Goal: Entertainment & Leisure: Browse casually

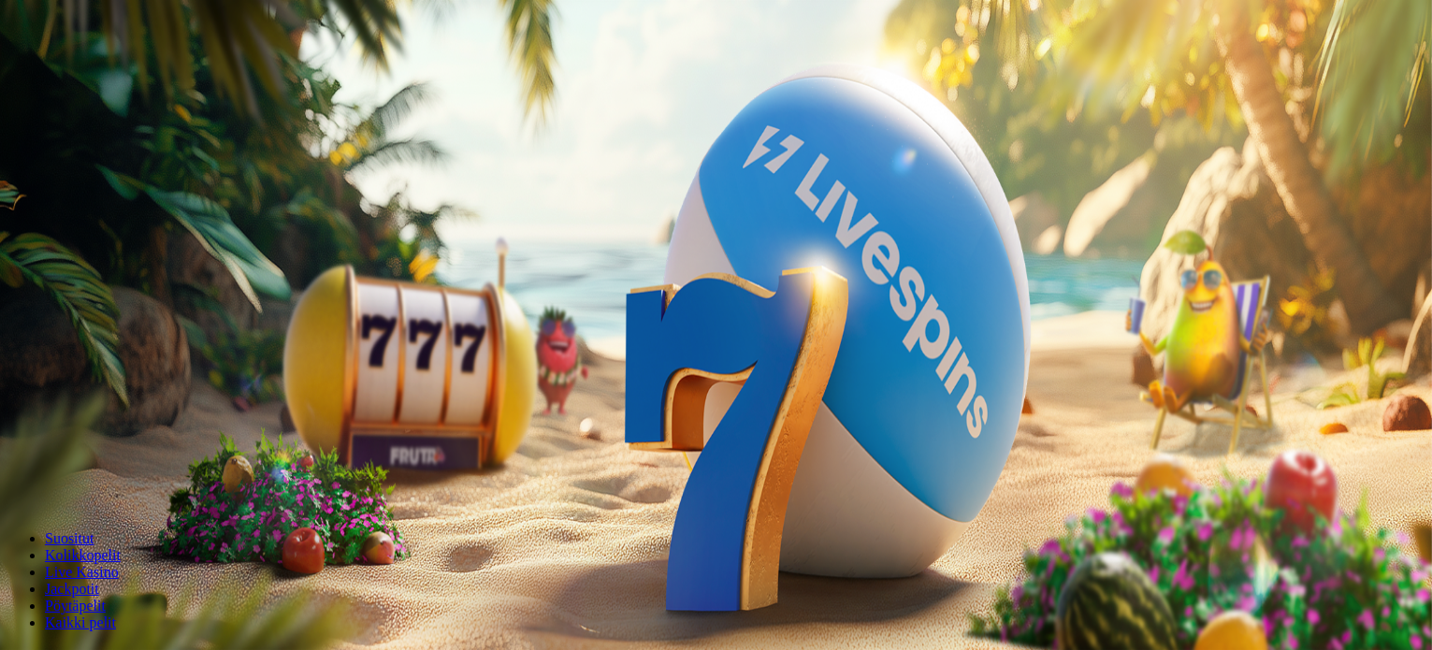
click at [107, 75] on span "Kirjaudu" at bounding box center [130, 68] width 46 height 14
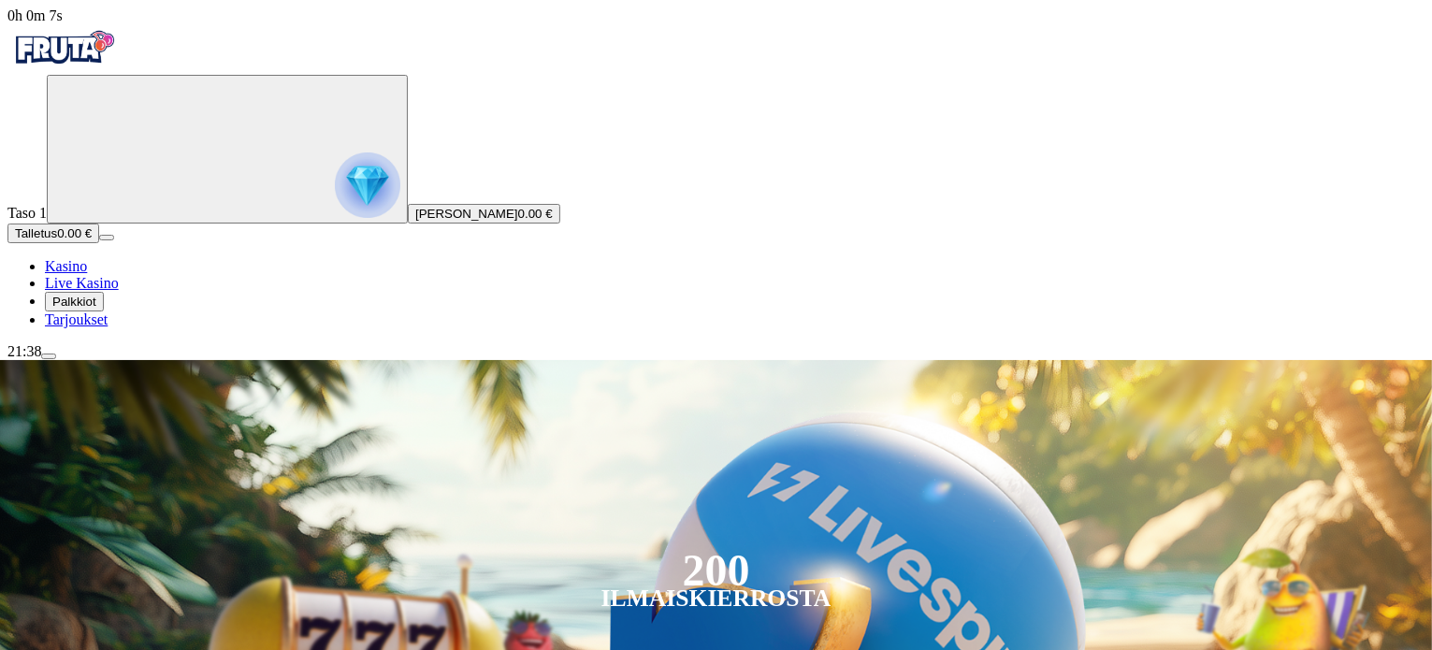
click at [96, 309] on span "Palkkiot" at bounding box center [74, 302] width 44 height 14
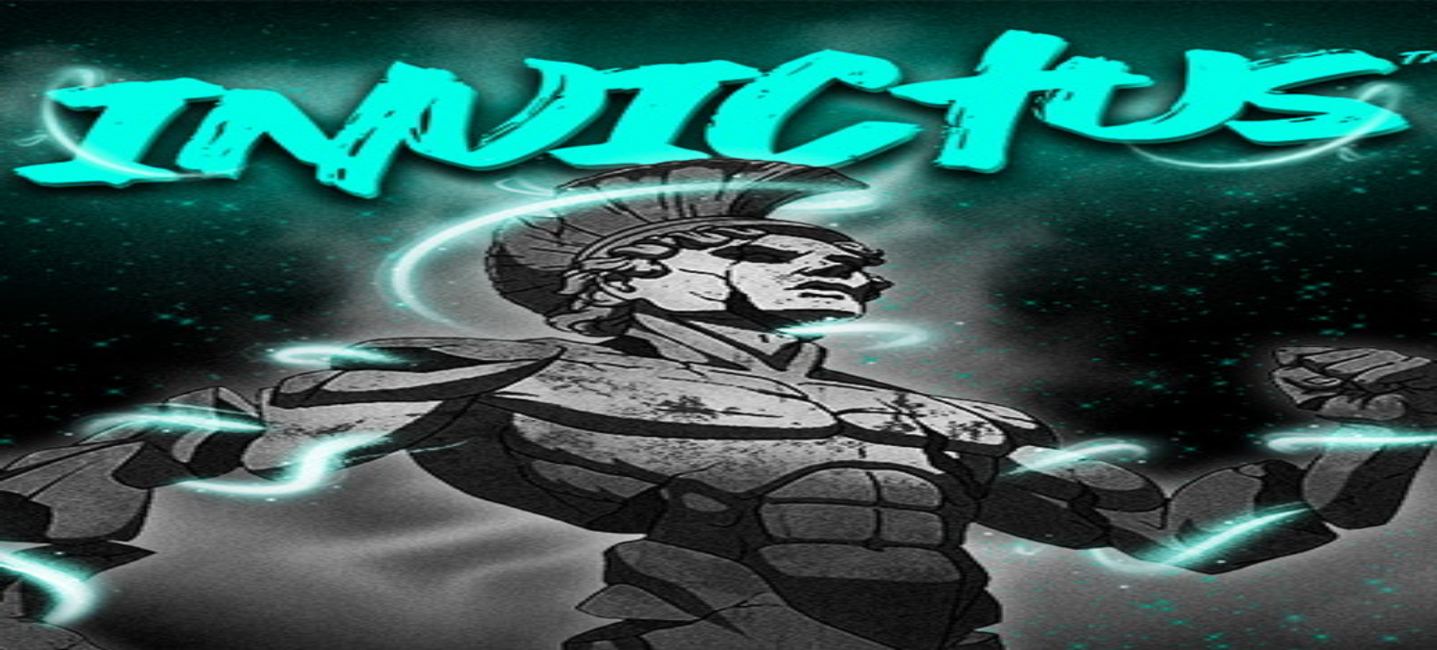
click at [87, 274] on span "Kasino" at bounding box center [66, 266] width 42 height 16
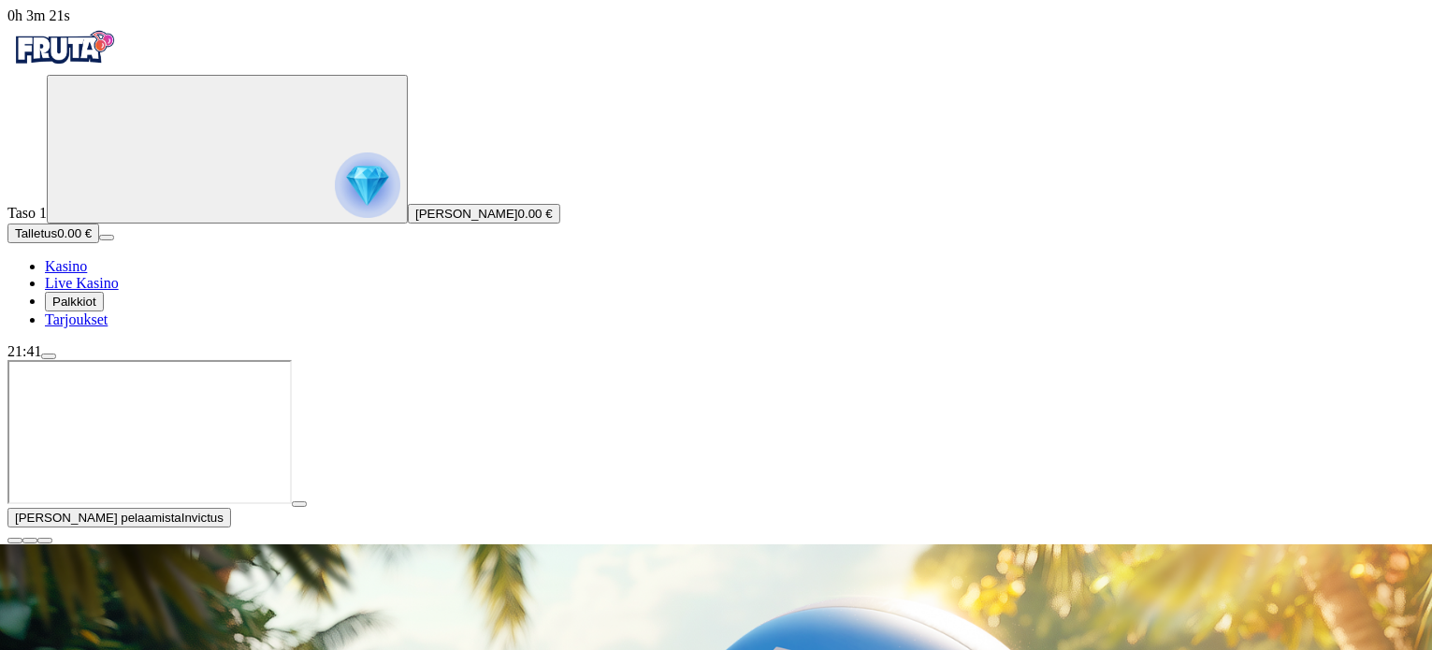
click at [15, 541] on span "close icon" at bounding box center [15, 541] width 0 height 0
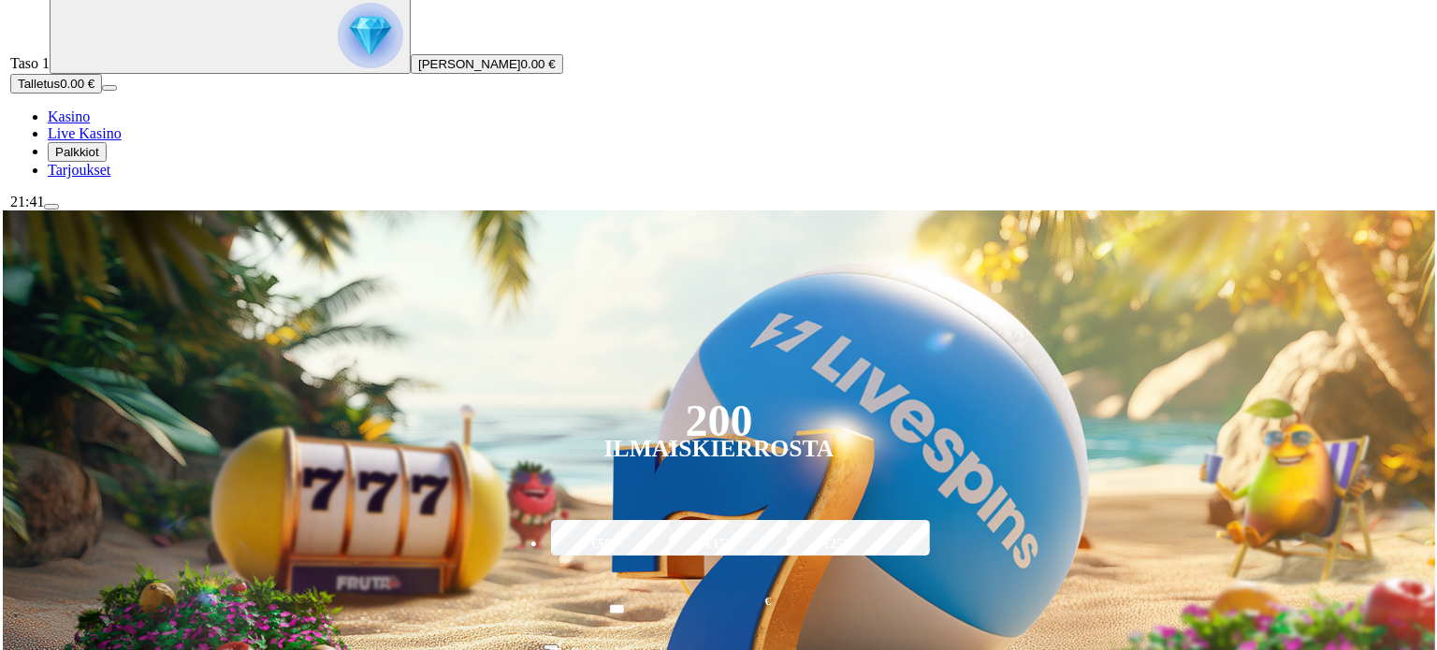
scroll to position [187, 0]
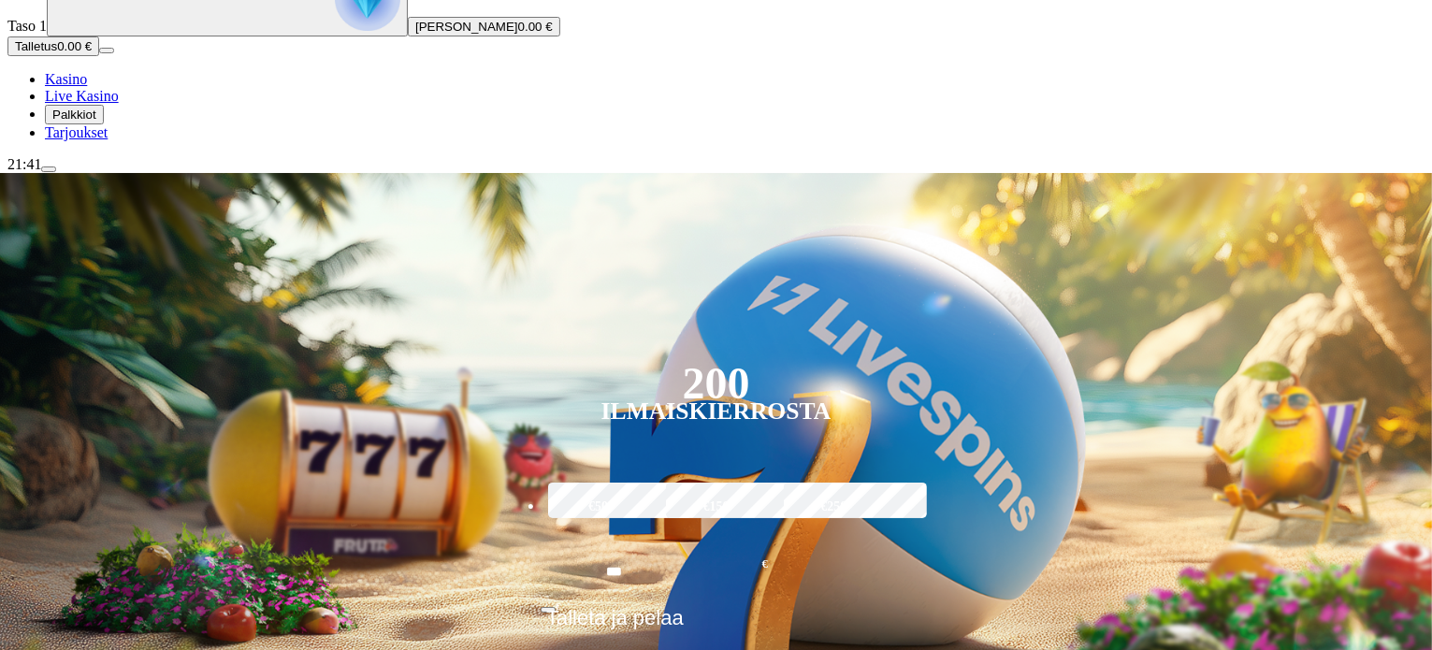
click at [49, 169] on span "menu icon" at bounding box center [49, 169] width 0 height 0
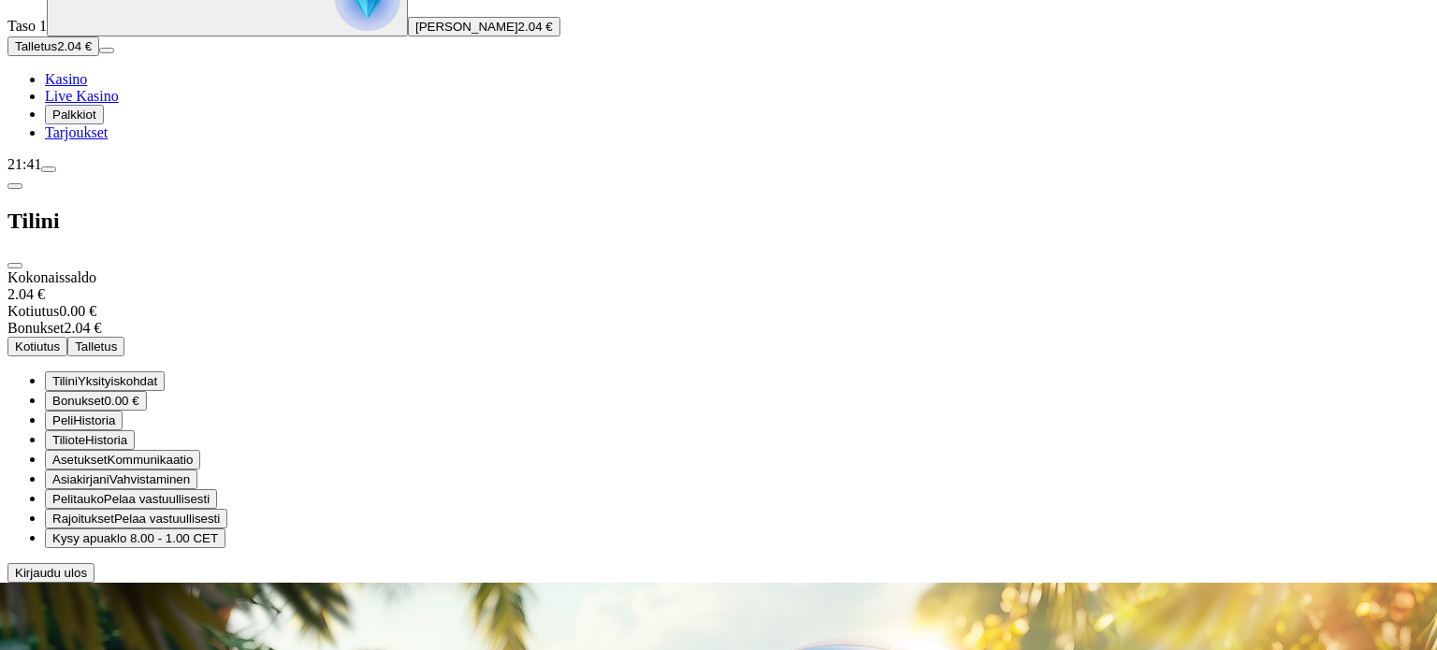
click at [976, 583] on div at bounding box center [718, 583] width 1422 height 0
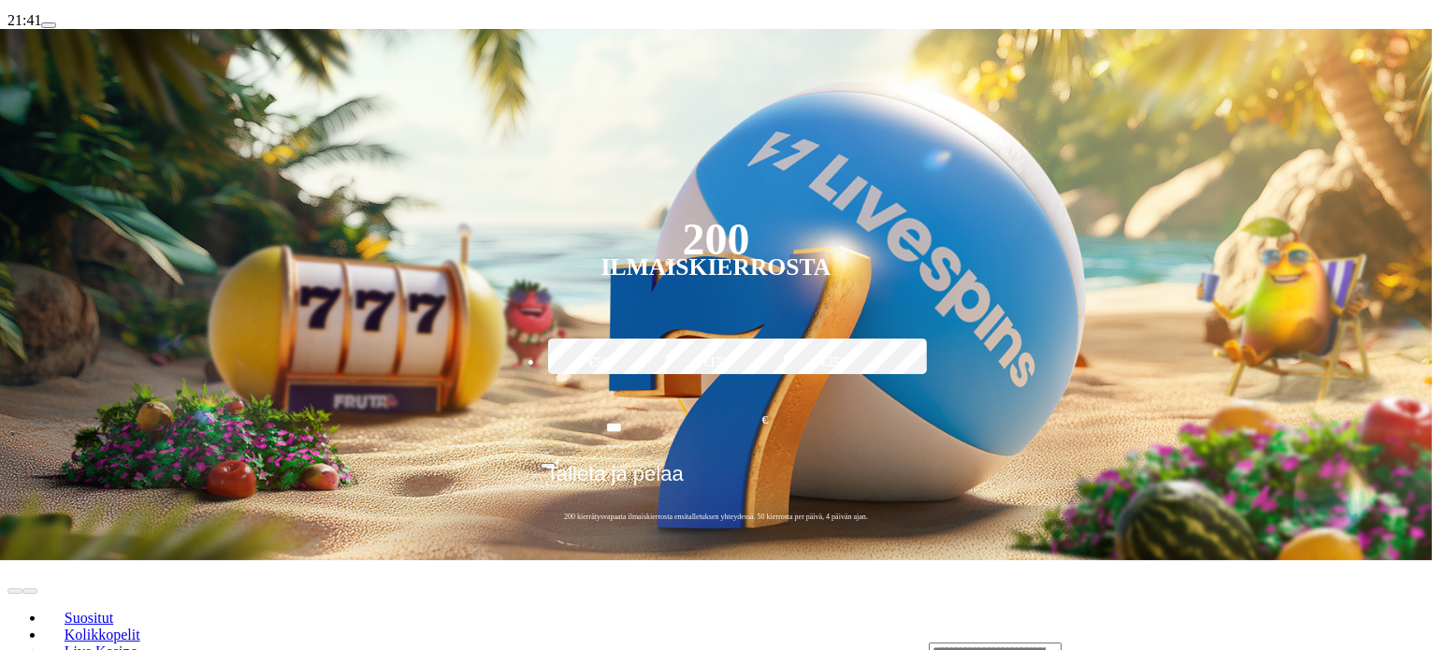
scroll to position [337, 0]
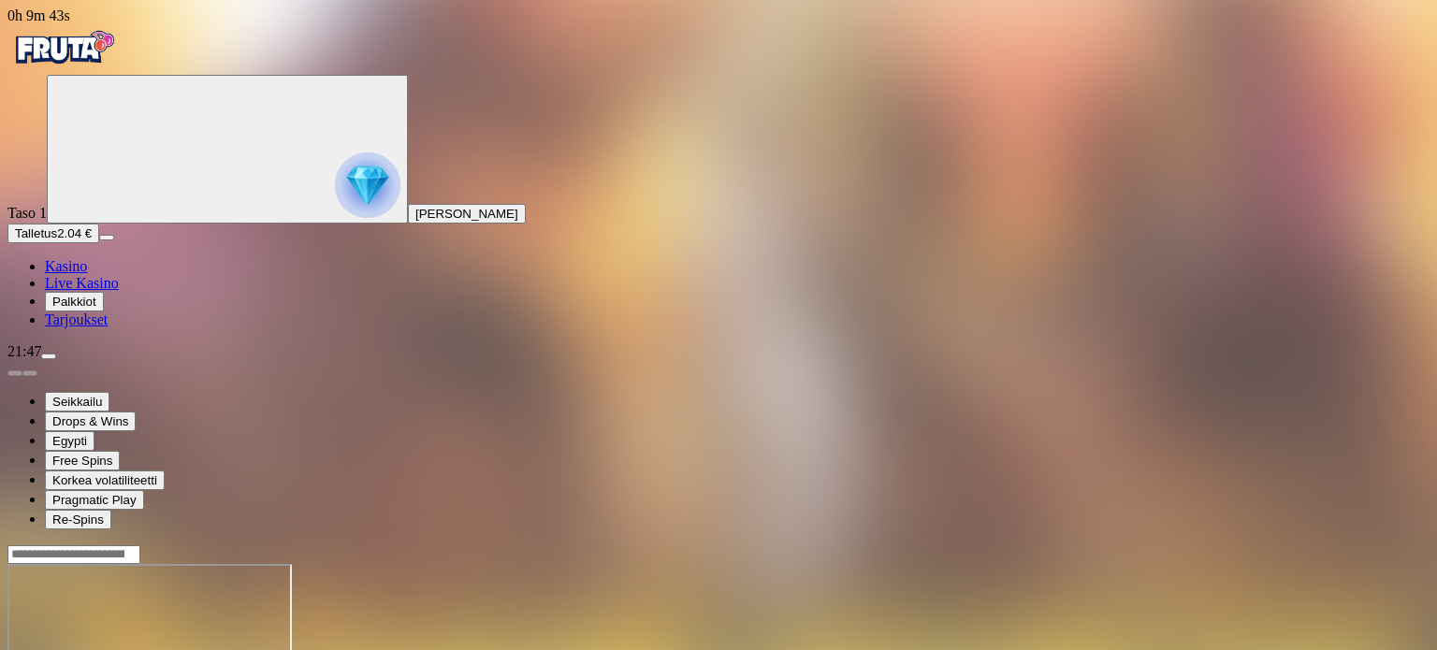
click at [49, 356] on span "menu icon" at bounding box center [49, 356] width 0 height 0
